Goal: Check status: Check status

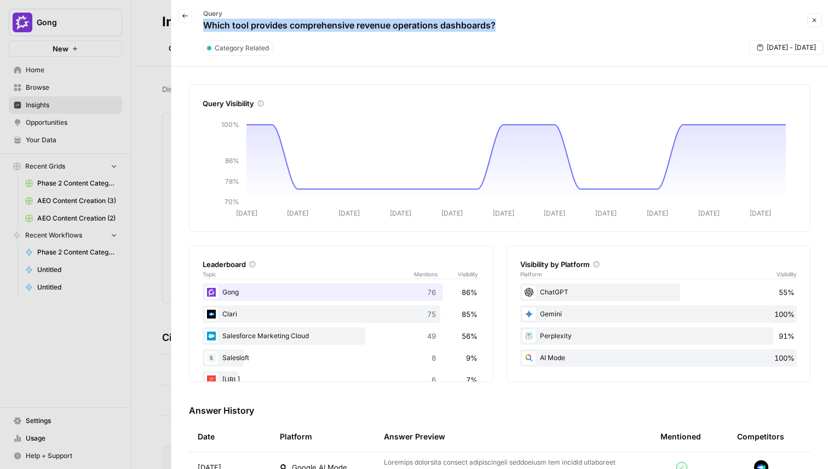
scroll to position [95, 0]
click at [68, 67] on div at bounding box center [414, 234] width 828 height 469
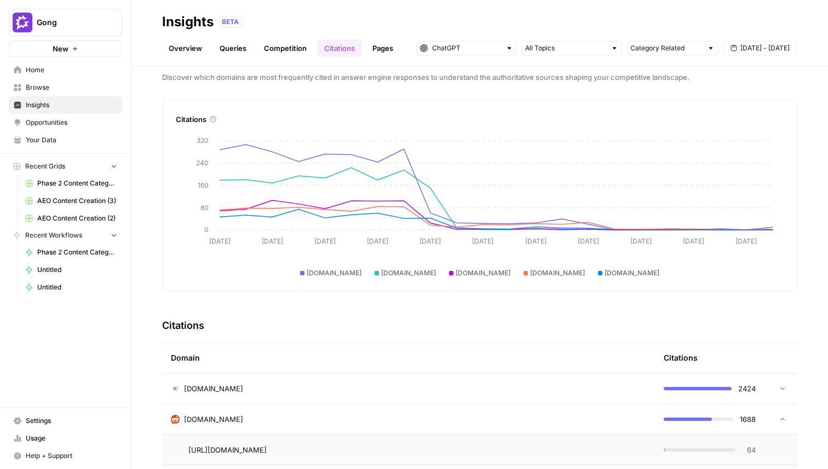
scroll to position [0, 0]
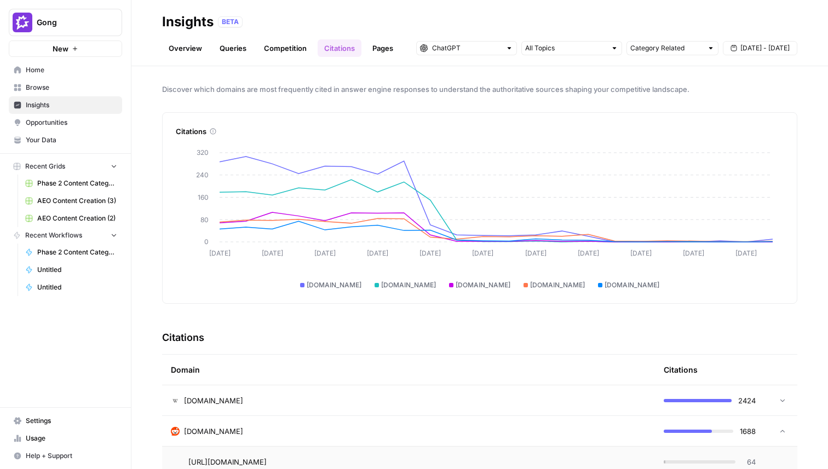
click at [305, 285] on div at bounding box center [302, 285] width 4 height 4
click at [361, 286] on span "[DOMAIN_NAME]" at bounding box center [334, 285] width 55 height 10
click at [425, 285] on span "[DOMAIN_NAME]" at bounding box center [408, 285] width 55 height 10
click at [737, 49] on icon "button" at bounding box center [734, 48] width 7 height 7
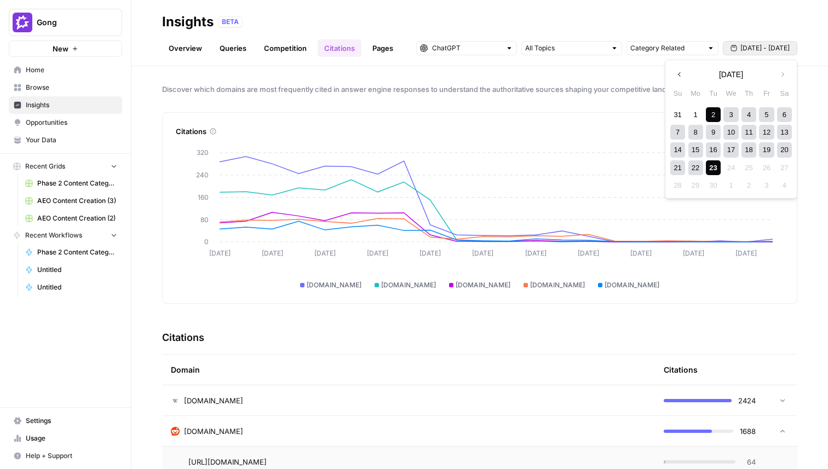
click at [717, 152] on div "16" at bounding box center [713, 149] width 15 height 15
click at [715, 166] on div "23" at bounding box center [713, 167] width 15 height 15
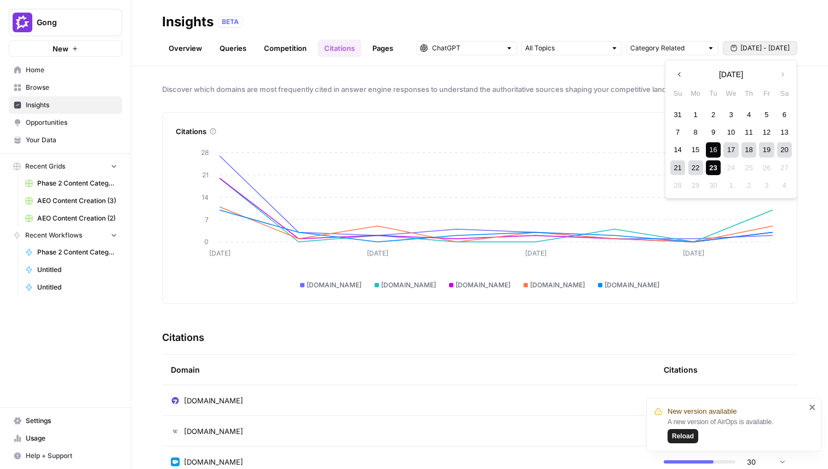
click at [758, 50] on span "[DATE] - [DATE]" at bounding box center [764, 48] width 49 height 10
click at [700, 114] on div "1" at bounding box center [695, 114] width 15 height 15
click at [716, 169] on div "23" at bounding box center [713, 167] width 15 height 15
